Goal: Information Seeking & Learning: Learn about a topic

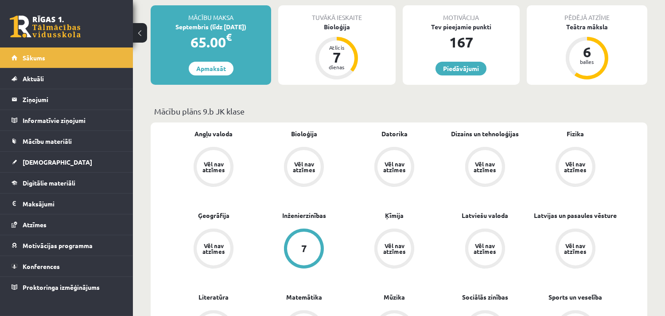
scroll to position [197, 0]
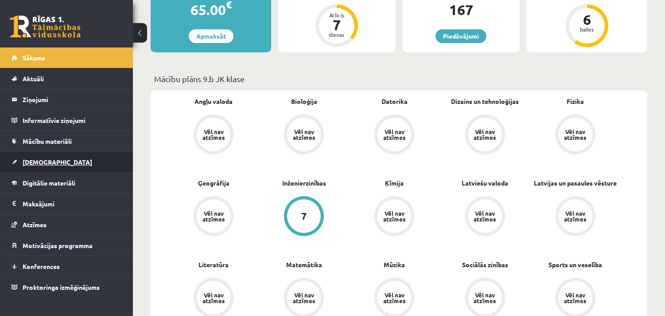
click at [37, 162] on span "[DEMOGRAPHIC_DATA]" at bounding box center [58, 162] width 70 height 8
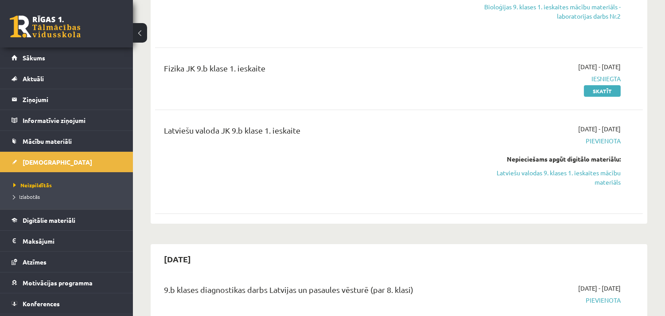
scroll to position [98, 0]
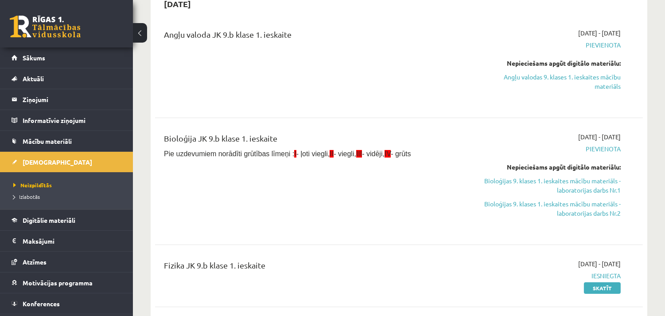
click at [612, 148] on span "Pievienota" at bounding box center [549, 148] width 144 height 9
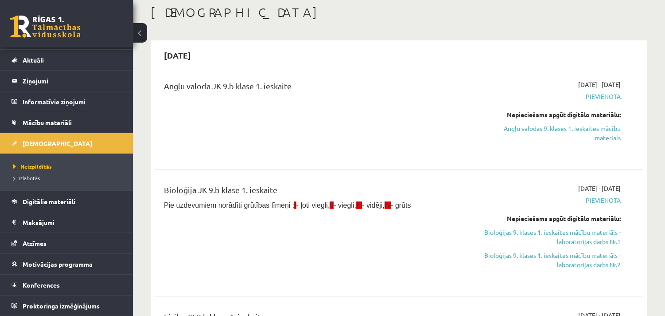
scroll to position [0, 0]
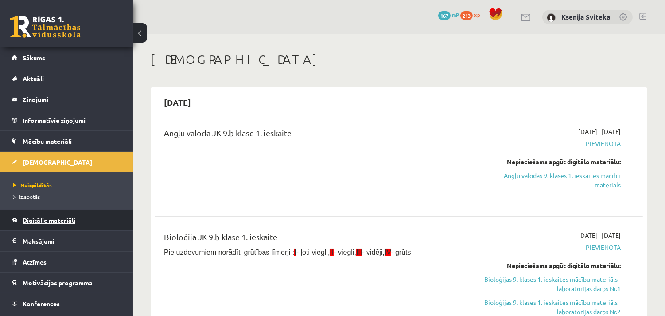
click at [52, 220] on span "Digitālie materiāli" at bounding box center [49, 220] width 53 height 8
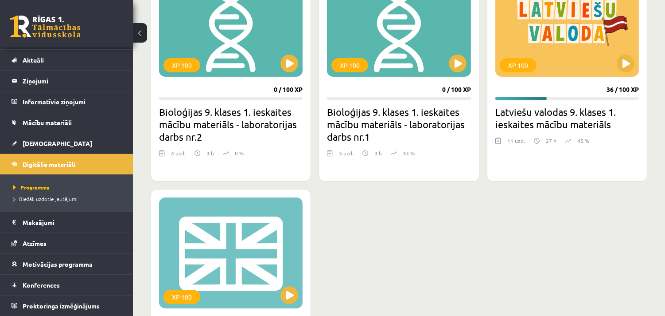
scroll to position [246, 0]
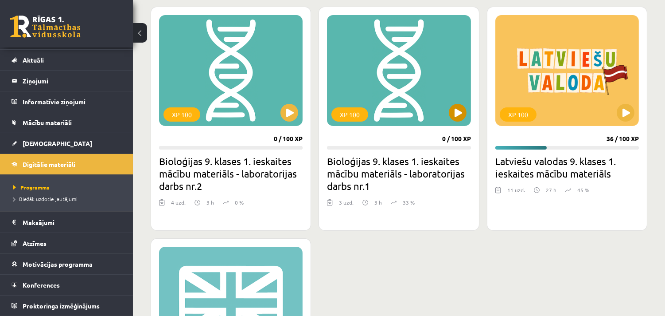
click at [423, 84] on div "XP 100" at bounding box center [399, 70] width 144 height 111
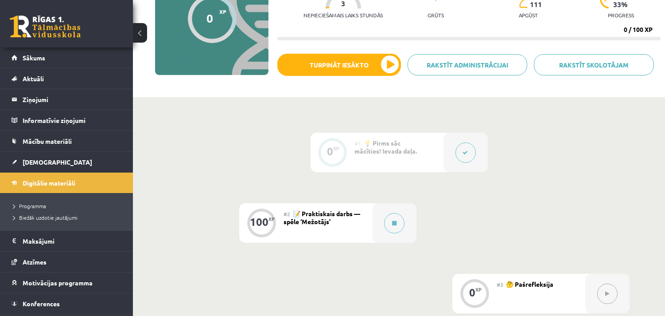
scroll to position [98, 0]
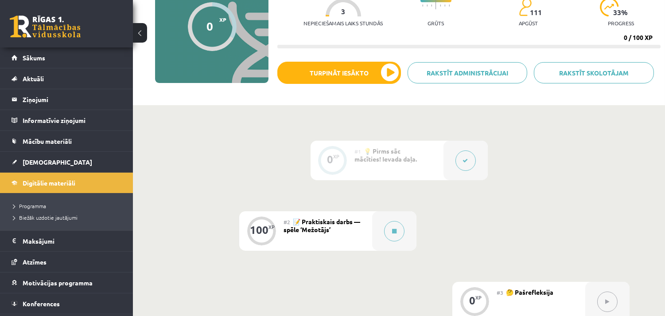
click at [557, 178] on div "0 XP #1 💡 Pirms sāc mācīties! Ievada daļa. 100 XP #2 📝 Praktiskais darbs — spēl…" at bounding box center [398, 230] width 461 height 180
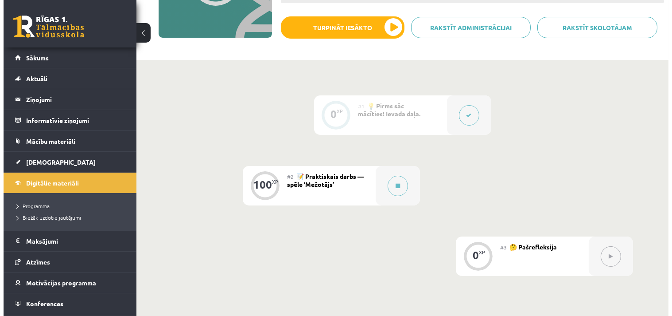
scroll to position [160, 0]
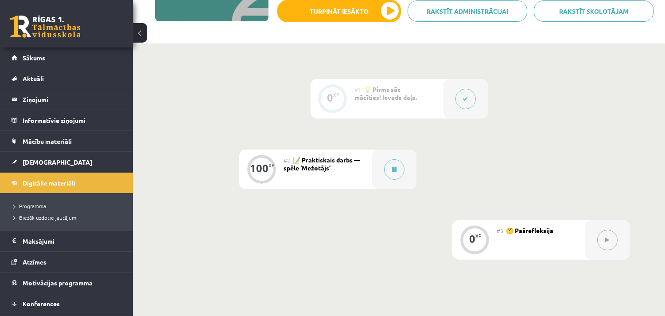
click at [483, 145] on div "0 XP #1 💡 Pirms sāc mācīties! Ievada daļa. 100 XP #2 📝 Praktiskais darbs — spēl…" at bounding box center [398, 169] width 461 height 180
click at [392, 172] on button at bounding box center [394, 169] width 20 height 20
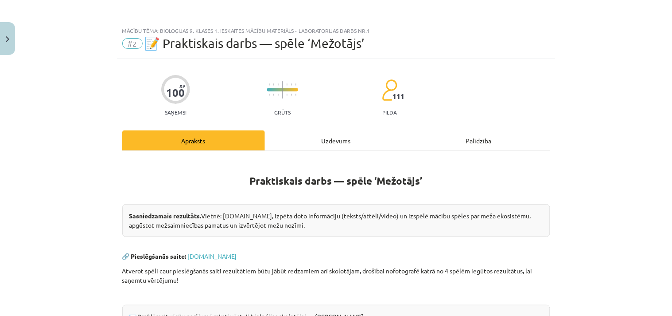
scroll to position [230, 0]
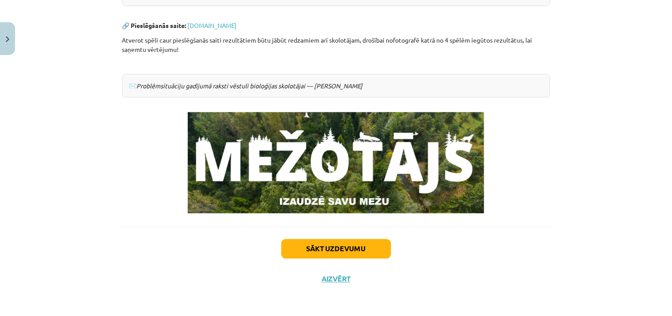
click at [165, 89] on em "Problēmsituāciju gadījumā raksti vēstuli bioloģijas skolotājai — [PERSON_NAME]" at bounding box center [250, 86] width 226 height 8
click at [332, 86] on em "Problēmsituāciju gadījumā raksti vēstuli bioloģijas skolotājai — [PERSON_NAME]" at bounding box center [250, 86] width 226 height 8
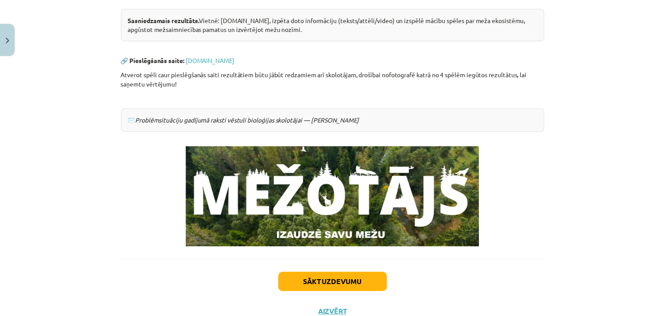
scroll to position [0, 0]
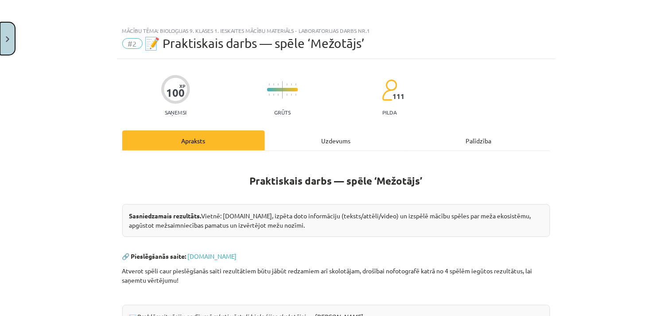
click at [6, 40] on img "Close" at bounding box center [8, 39] width 4 height 6
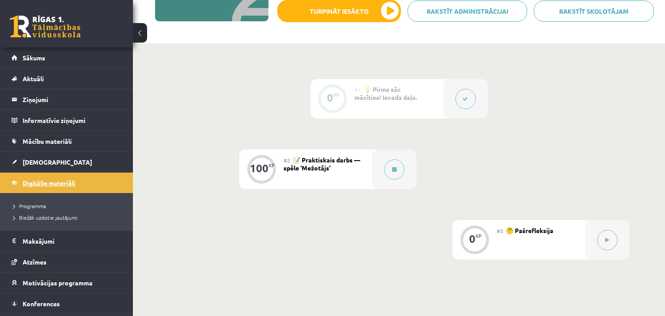
click at [31, 183] on span "Digitālie materiāli" at bounding box center [49, 183] width 53 height 8
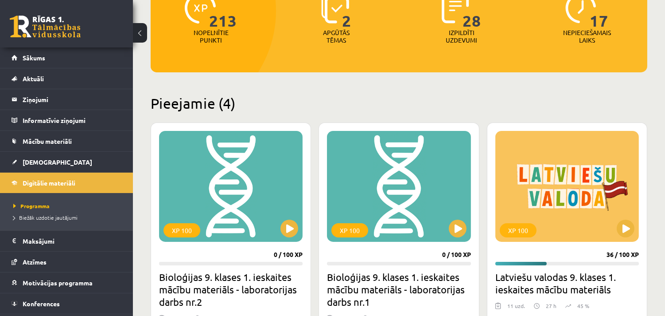
scroll to position [246, 0]
